Goal: Information Seeking & Learning: Learn about a topic

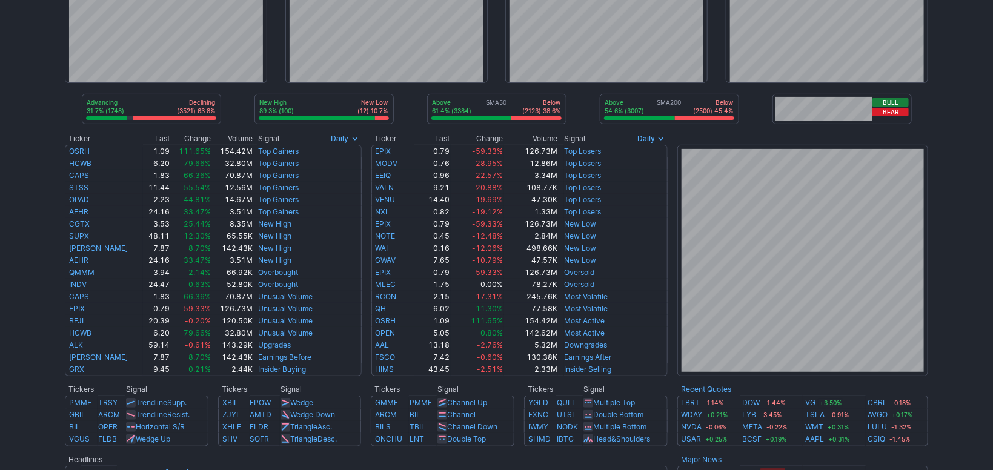
scroll to position [110, 0]
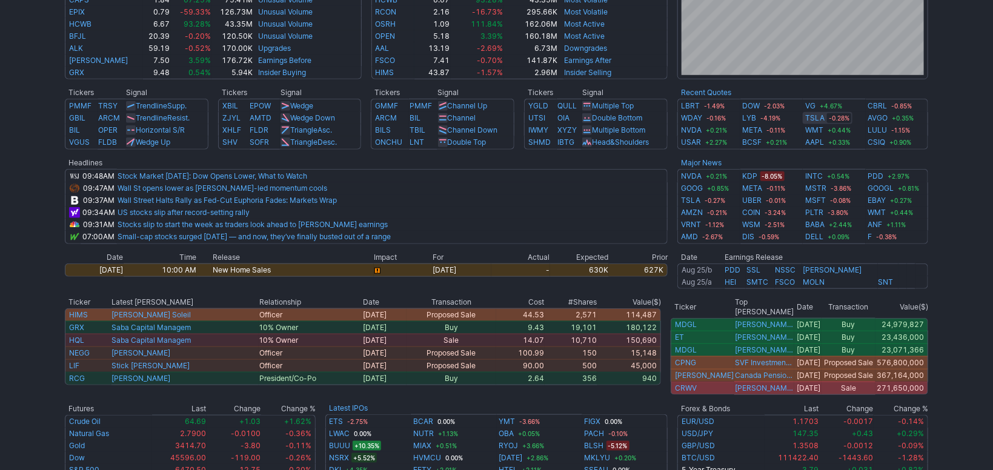
scroll to position [406, 0]
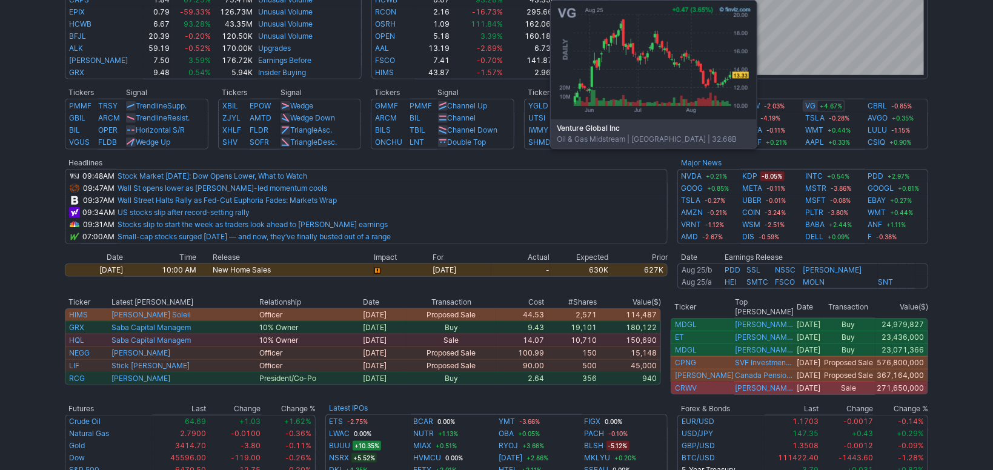
click at [810, 103] on link "VG" at bounding box center [810, 106] width 10 height 12
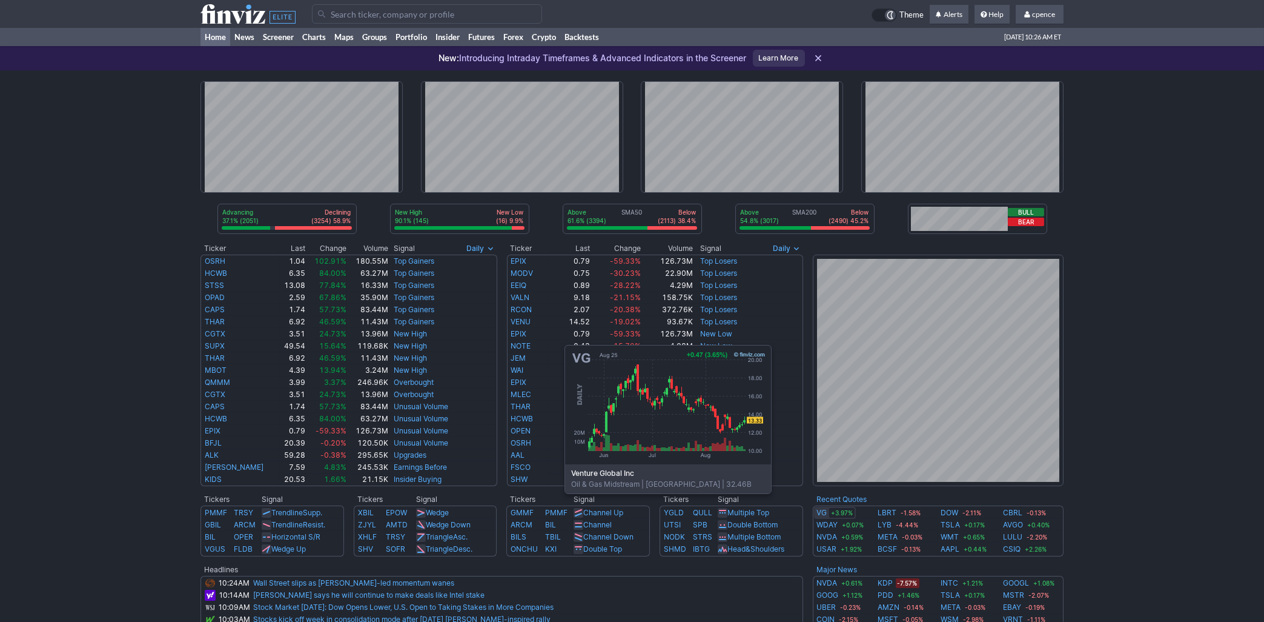
click at [824, 511] on link "VG" at bounding box center [822, 512] width 10 height 12
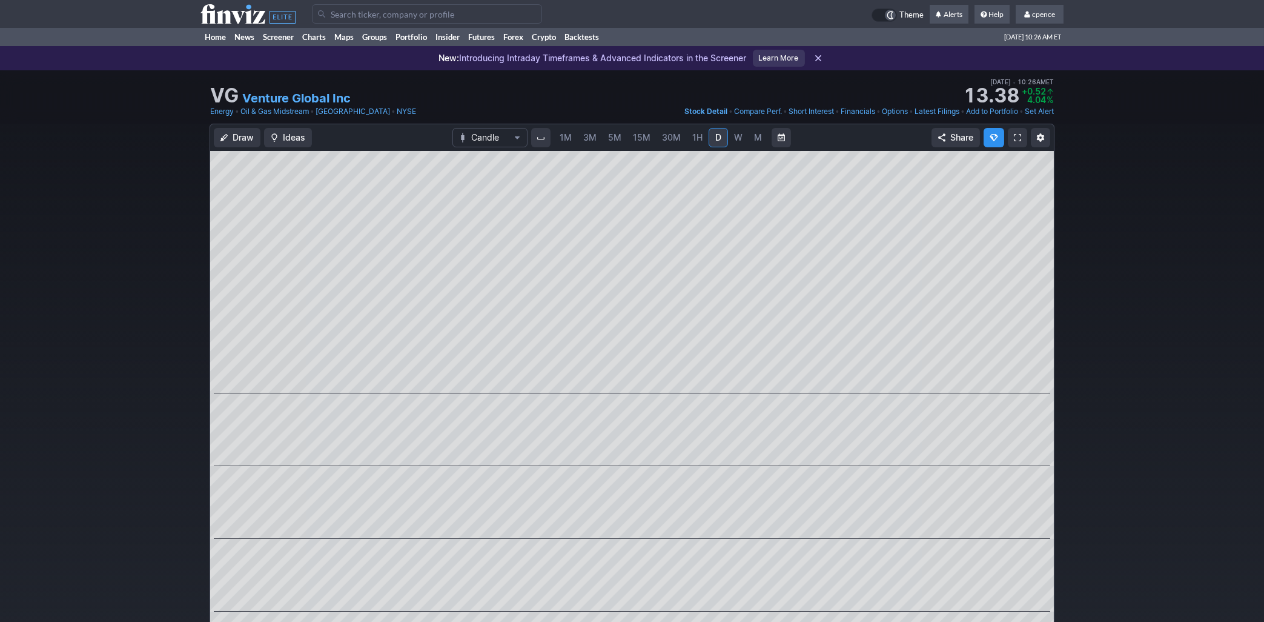
click at [707, 135] on link "1H" at bounding box center [697, 137] width 21 height 19
